Goal: Find contact information: Find contact information

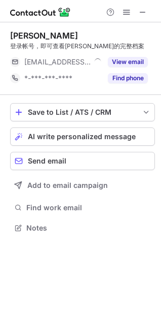
scroll to position [221, 161]
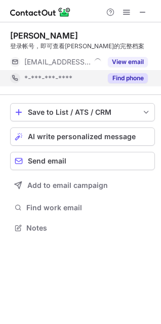
click at [125, 77] on button "Find phone" at bounding box center [128, 78] width 40 height 10
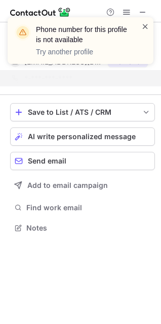
click at [145, 26] on span at bounding box center [146, 26] width 8 height 10
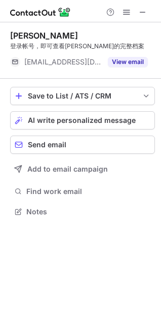
scroll to position [204, 161]
